Goal: Task Accomplishment & Management: Use online tool/utility

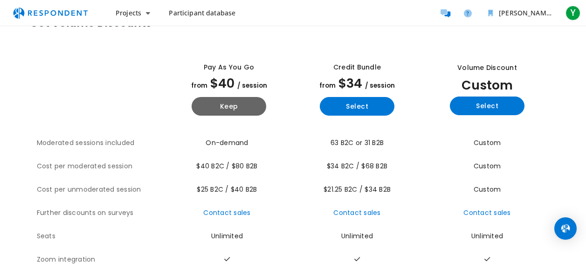
scroll to position [27, 0]
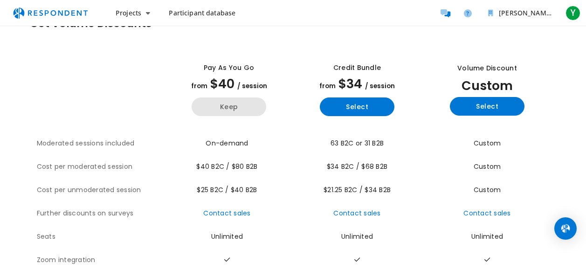
click at [210, 104] on button "Keep" at bounding box center [229, 106] width 75 height 19
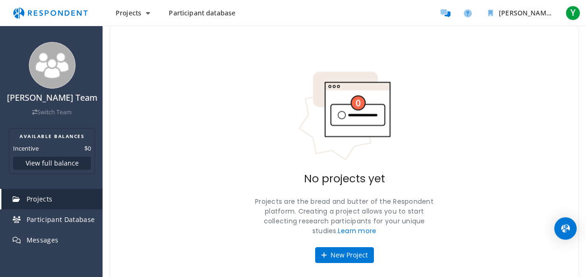
scroll to position [28, 0]
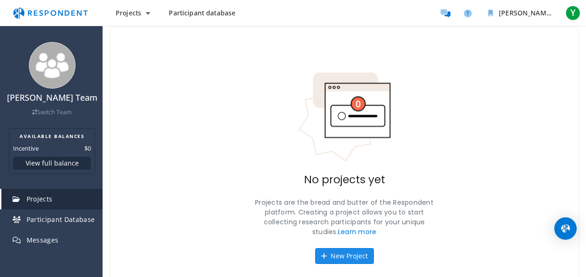
click at [345, 255] on button "New Project" at bounding box center [344, 256] width 59 height 16
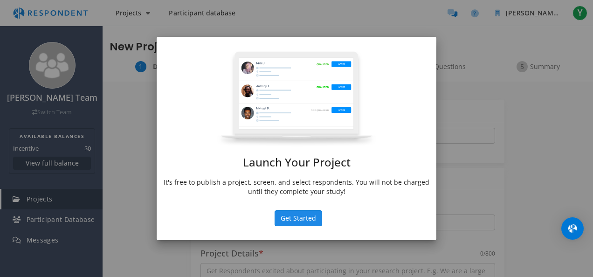
click at [290, 217] on button "Get Started" at bounding box center [299, 218] width 48 height 16
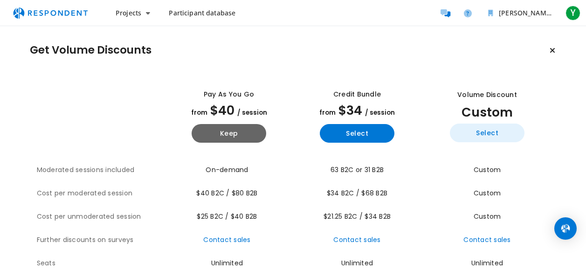
click at [481, 129] on button "Select" at bounding box center [487, 133] width 75 height 19
